Goal: Task Accomplishment & Management: Use online tool/utility

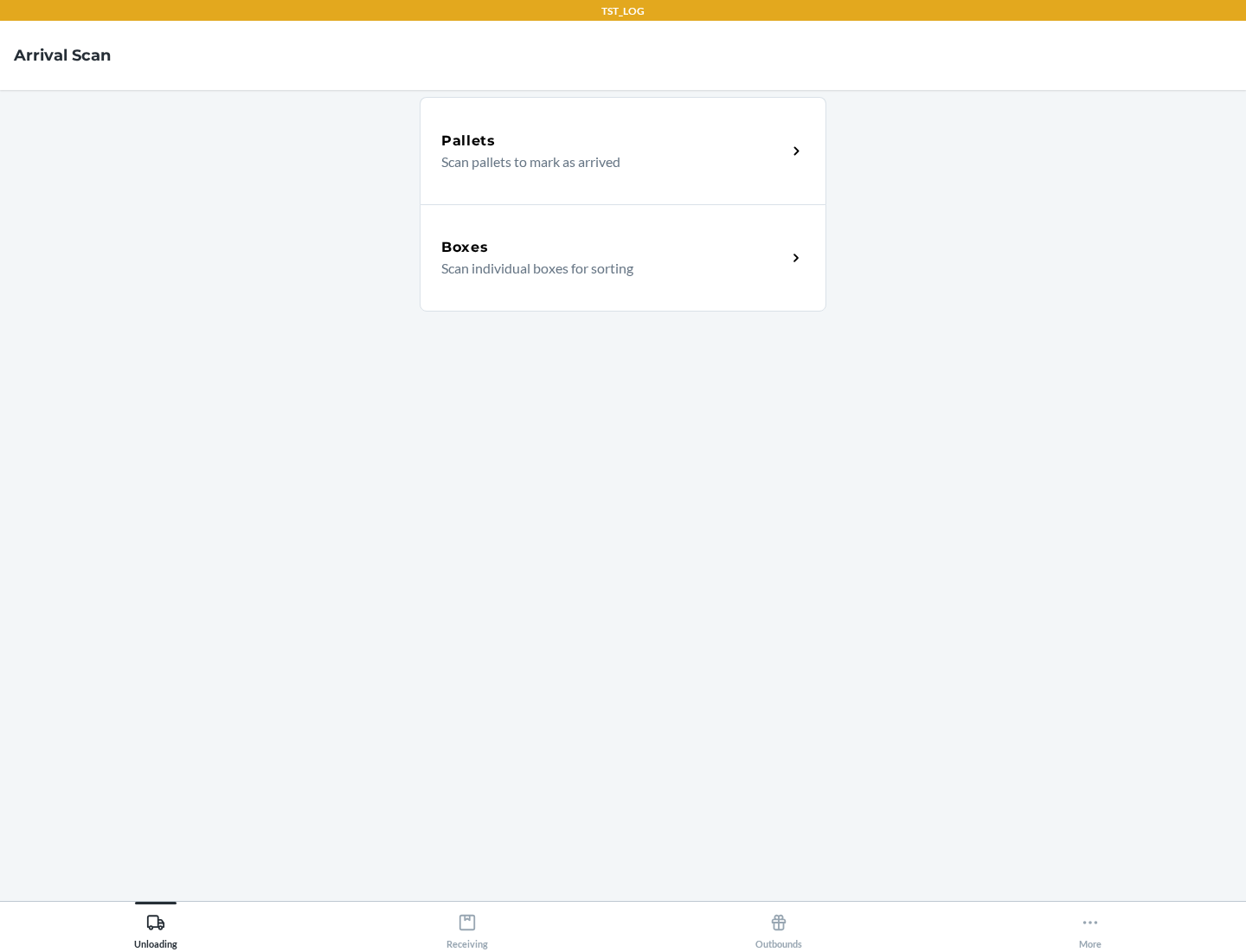
click at [614, 248] on div "Boxes" at bounding box center [614, 248] width 345 height 20
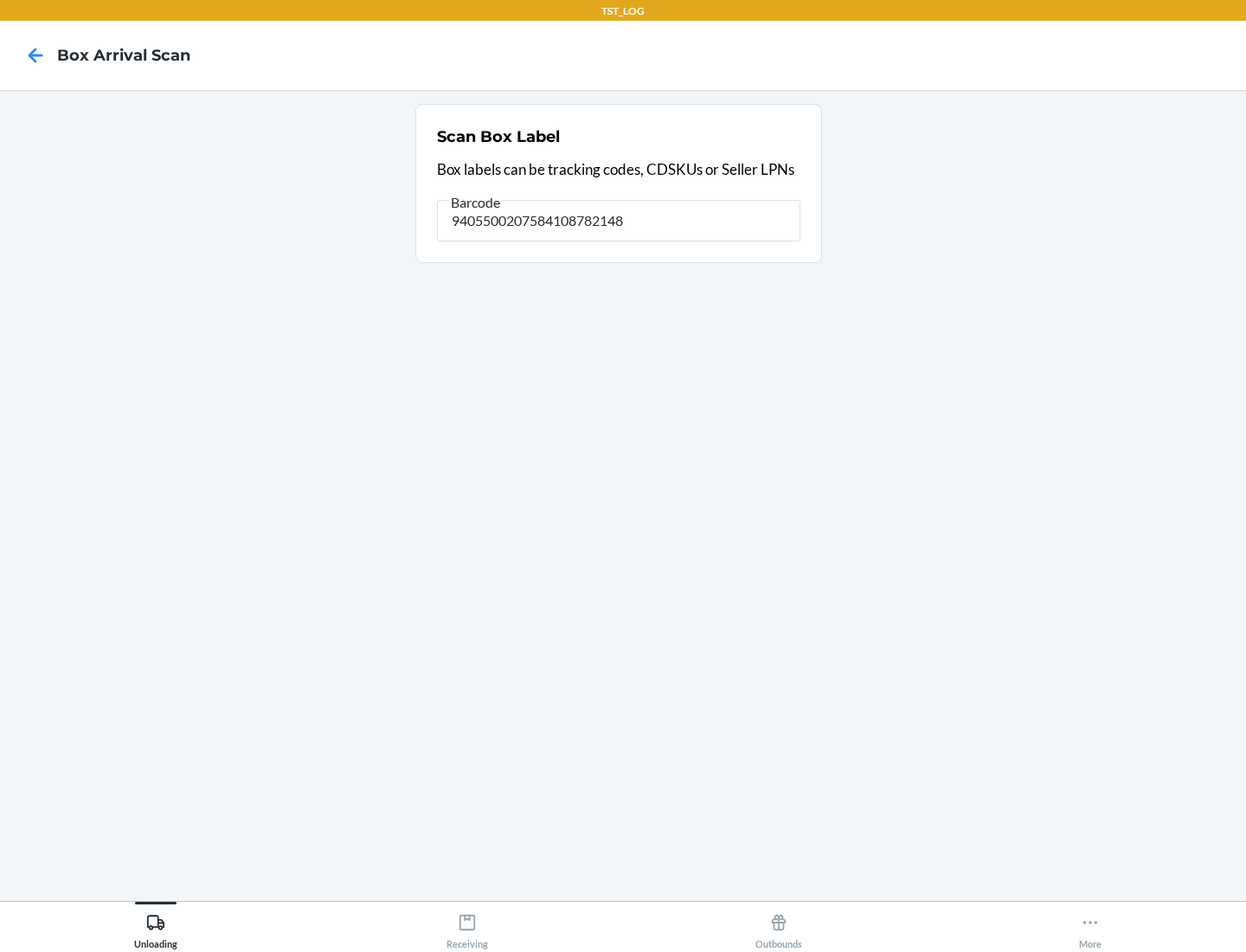
type input "9405500207584108782148"
